Goal: Task Accomplishment & Management: Manage account settings

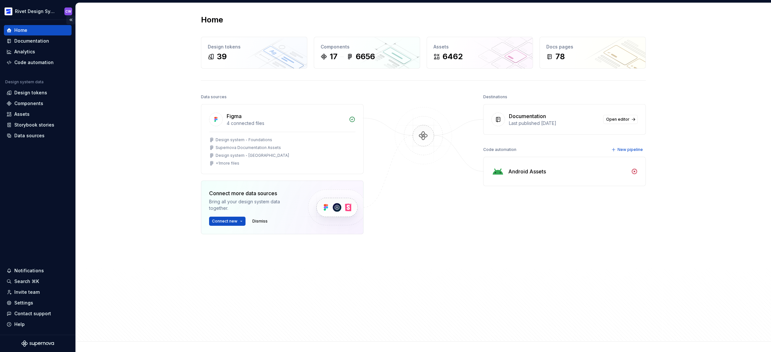
click at [71, 19] on button "Collapse sidebar" at bounding box center [70, 19] width 9 height 9
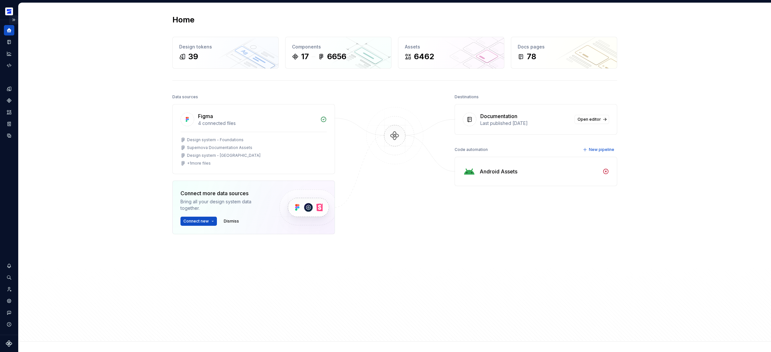
click at [14, 18] on button "Expand sidebar" at bounding box center [13, 19] width 9 height 9
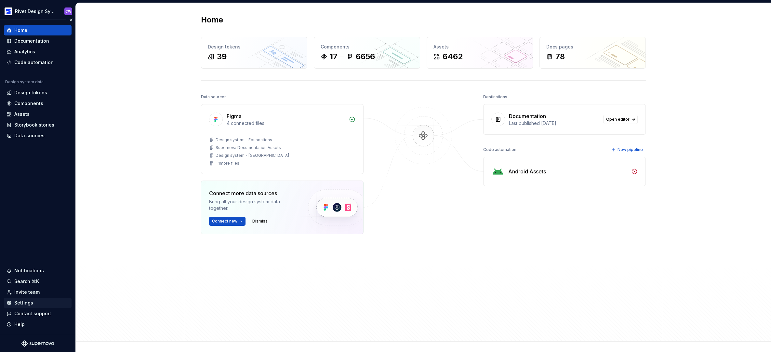
click at [31, 304] on div "Settings" at bounding box center [23, 303] width 19 height 7
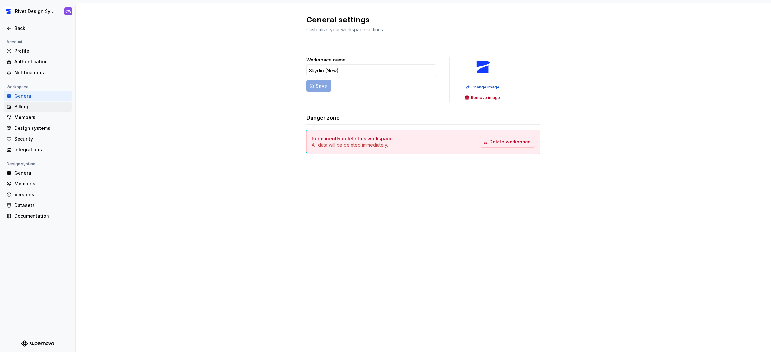
click at [41, 107] on div "Billing" at bounding box center [41, 106] width 55 height 7
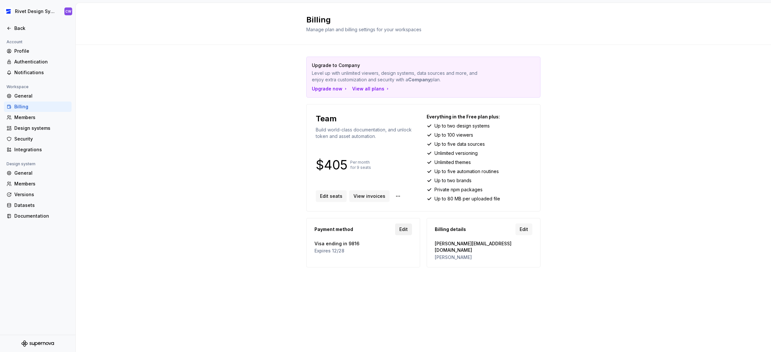
click at [405, 229] on span "Edit" at bounding box center [404, 229] width 8 height 7
click at [397, 197] on html "Rivet Design System CW Back Account Profile Authentication Notifications Worksp…" at bounding box center [385, 176] width 771 height 352
click at [414, 233] on div "Cancel subscription" at bounding box center [434, 234] width 67 height 7
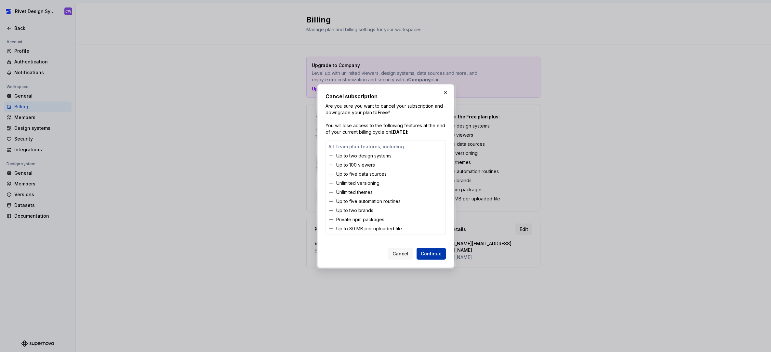
click at [442, 257] on button "Continue" at bounding box center [431, 254] width 29 height 12
